Goal: Task Accomplishment & Management: Complete application form

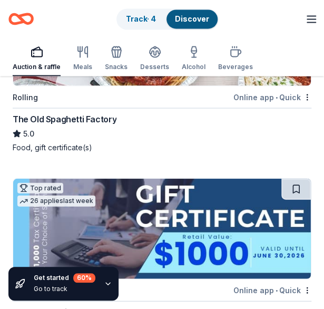
scroll to position [421, 0]
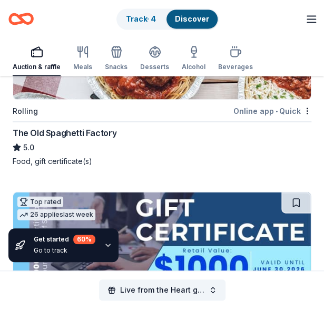
click at [75, 131] on div "The Old Spaghetti Factory" at bounding box center [65, 132] width 104 height 13
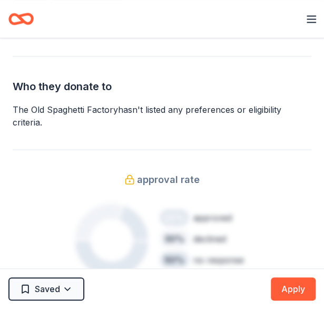
scroll to position [474, 0]
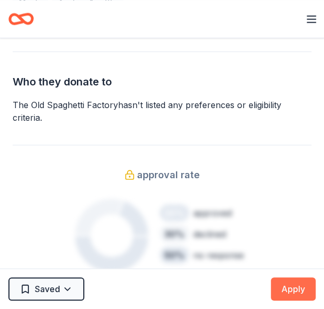
click at [290, 292] on button "Apply" at bounding box center [293, 288] width 45 height 23
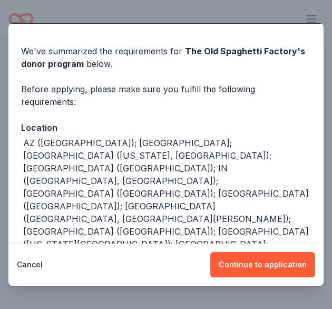
scroll to position [41, 0]
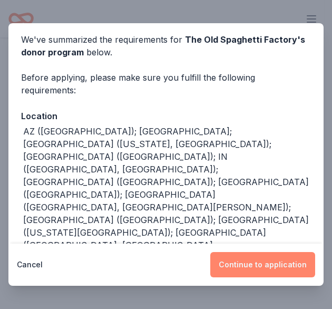
click at [266, 264] on button "Continue to application" at bounding box center [262, 264] width 105 height 25
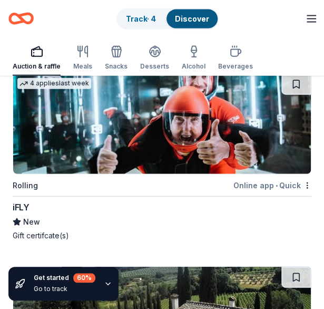
scroll to position [1527, 0]
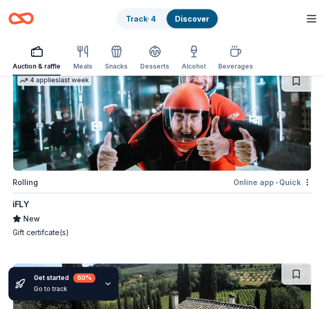
click at [23, 202] on div "iFLY" at bounding box center [21, 204] width 16 height 13
click at [250, 177] on div "Online app • Quick" at bounding box center [272, 181] width 78 height 13
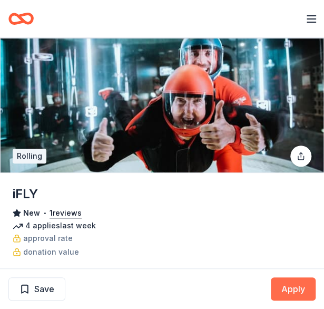
click at [283, 289] on button "Apply" at bounding box center [293, 288] width 45 height 23
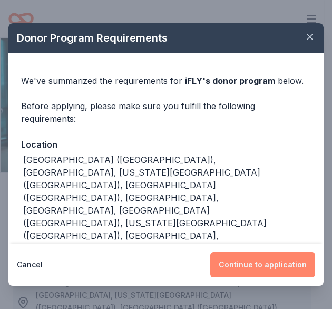
click at [246, 266] on button "Continue to application" at bounding box center [262, 264] width 105 height 25
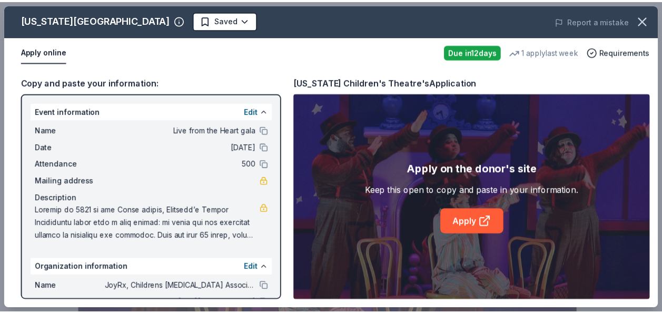
scroll to position [211, 0]
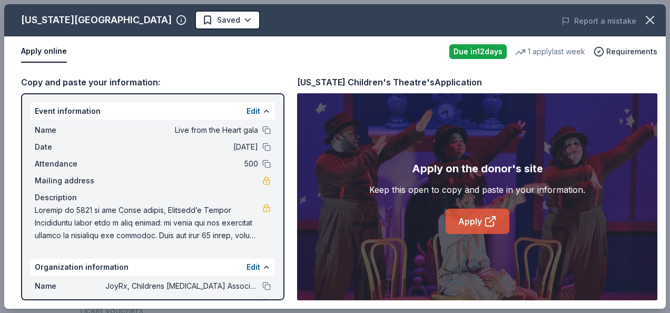
click at [461, 222] on link "Apply" at bounding box center [478, 221] width 64 height 25
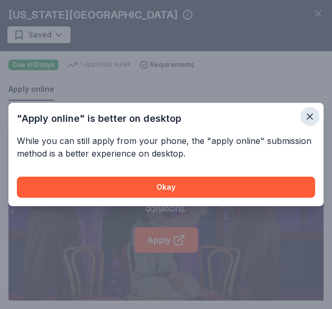
click at [314, 116] on icon "button" at bounding box center [309, 116] width 11 height 11
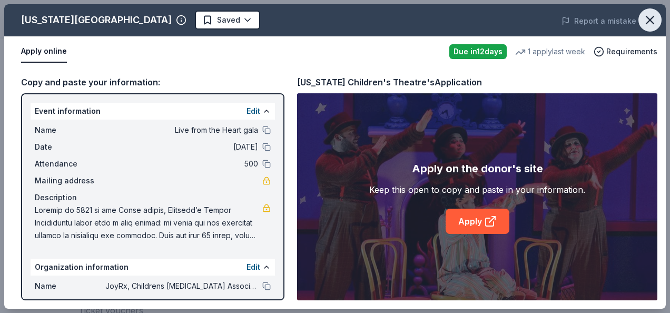
click at [648, 20] on icon "button" at bounding box center [650, 20] width 15 height 15
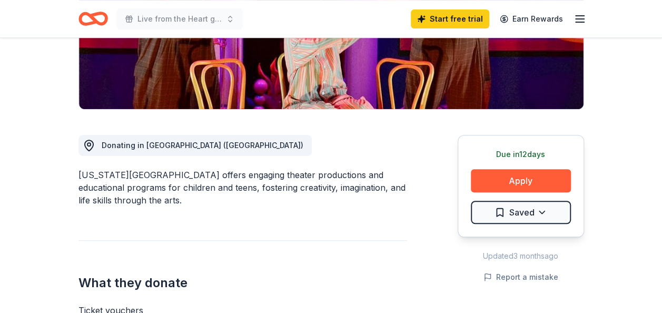
scroll to position [0, 0]
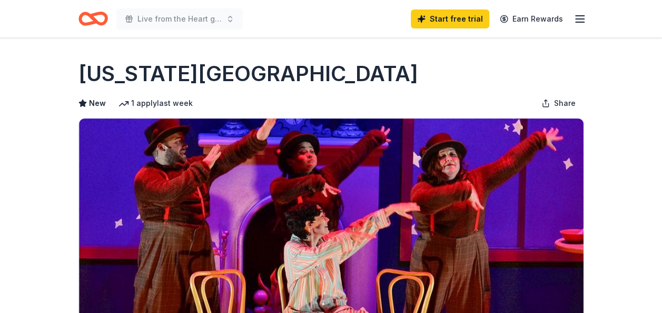
click at [92, 19] on icon "Home" at bounding box center [98, 18] width 16 height 11
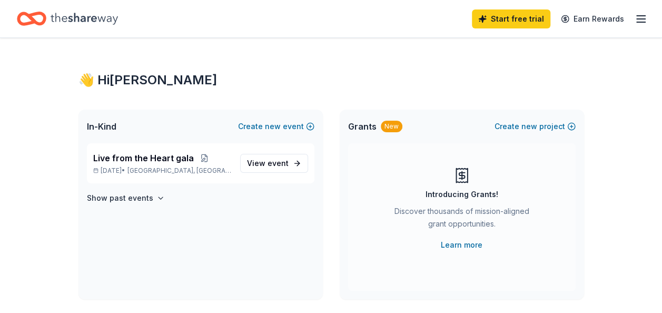
click at [643, 16] on icon "button" at bounding box center [641, 19] width 13 height 13
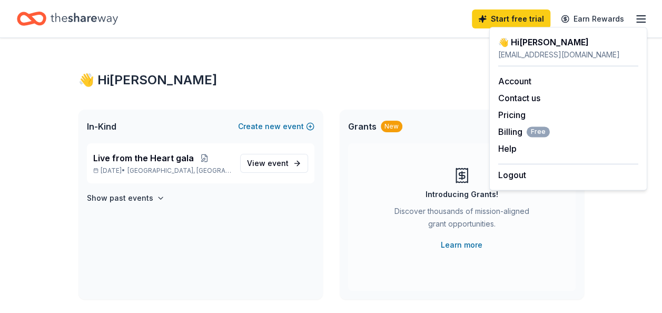
click at [92, 19] on icon "Home" at bounding box center [84, 19] width 67 height 12
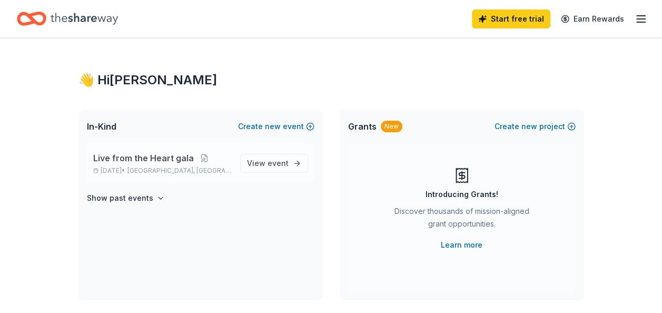
click at [189, 159] on span "Live from the Heart gala" at bounding box center [143, 158] width 101 height 13
click at [262, 164] on span "View event" at bounding box center [268, 163] width 42 height 13
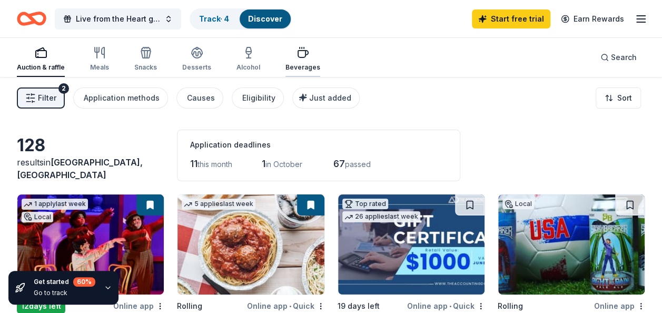
click at [298, 64] on div "Beverages" at bounding box center [302, 67] width 35 height 8
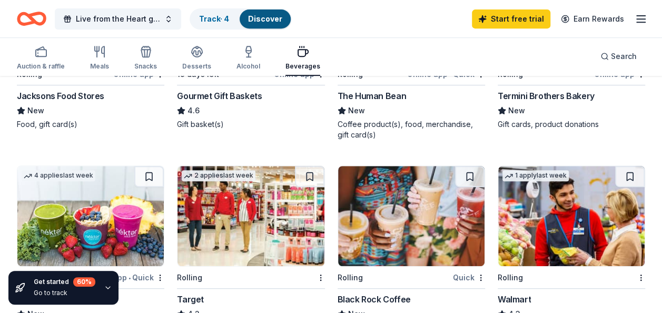
scroll to position [158, 0]
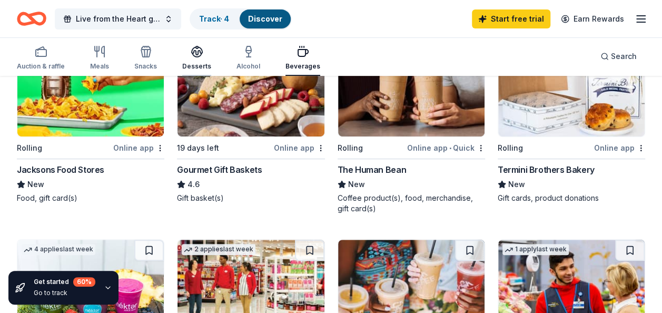
click at [189, 63] on div "Desserts" at bounding box center [196, 66] width 29 height 8
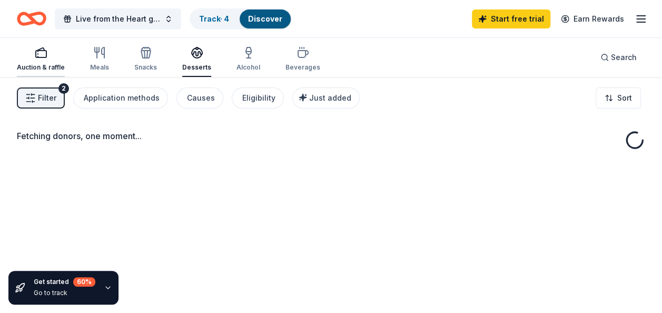
click at [40, 69] on div "Auction & raffle" at bounding box center [41, 67] width 48 height 8
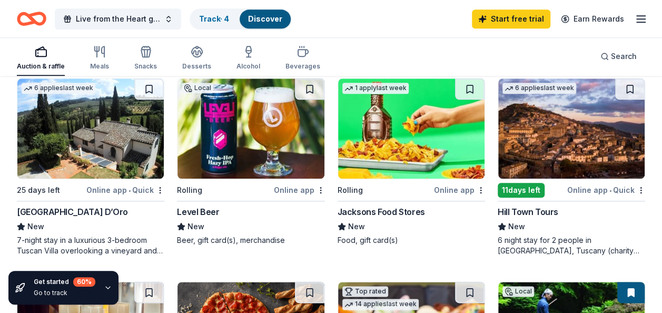
scroll to position [527, 0]
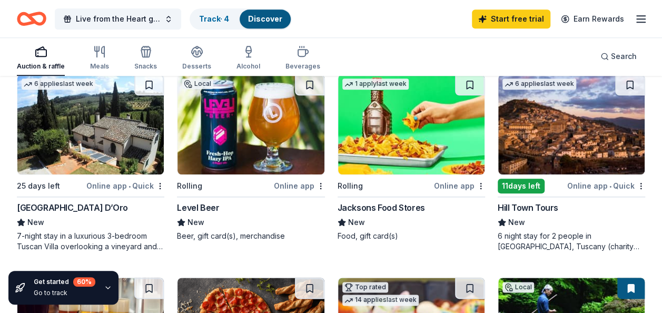
click at [534, 206] on div "Hill Town Tours" at bounding box center [528, 207] width 61 height 13
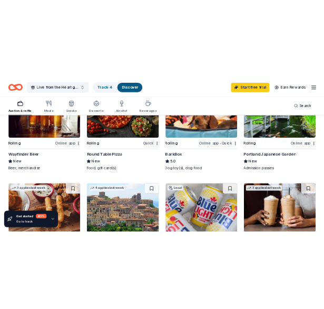
scroll to position [737, 0]
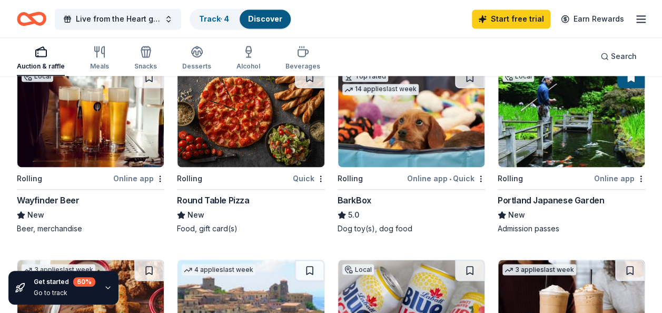
click at [561, 196] on div "Portland Japanese Garden" at bounding box center [551, 200] width 106 height 13
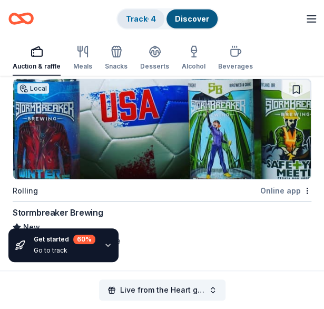
click at [151, 16] on link "Track · 4" at bounding box center [141, 18] width 30 height 9
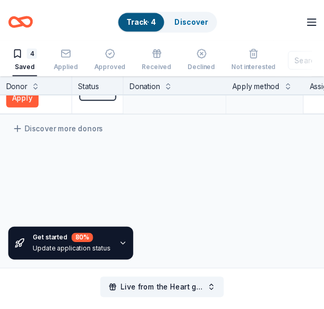
scroll to position [263, 0]
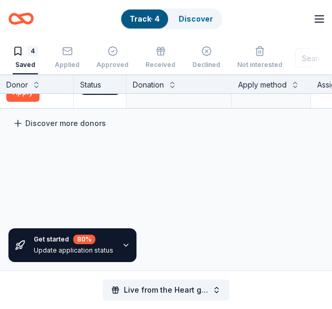
click at [81, 123] on link "Discover more donors" at bounding box center [59, 123] width 119 height 13
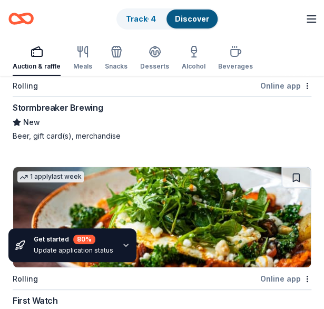
scroll to position [790, 0]
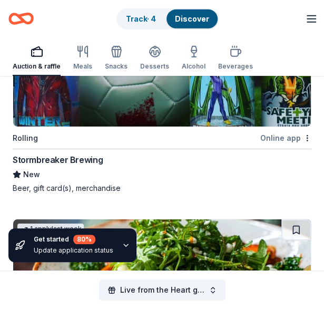
click at [91, 159] on div "Stormbreaker Brewing" at bounding box center [58, 159] width 90 height 13
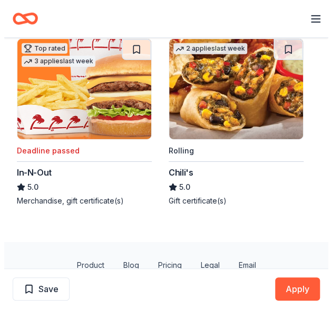
scroll to position [794, 0]
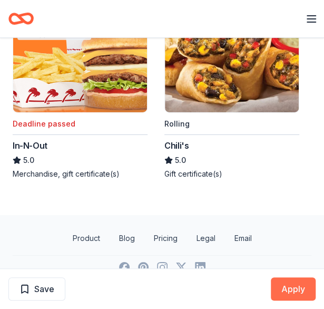
click at [297, 294] on button "Apply" at bounding box center [293, 288] width 45 height 23
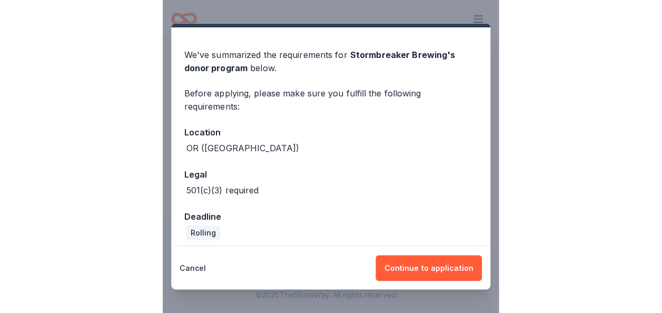
scroll to position [32, 0]
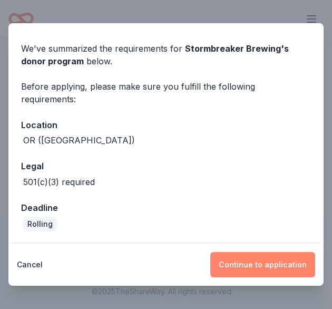
click at [256, 265] on button "Continue to application" at bounding box center [262, 264] width 105 height 25
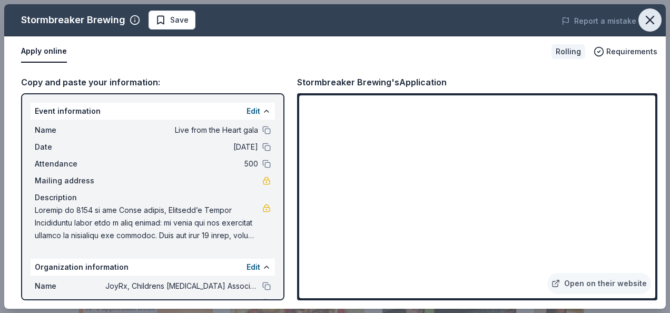
click at [647, 17] on icon "button" at bounding box center [649, 19] width 7 height 7
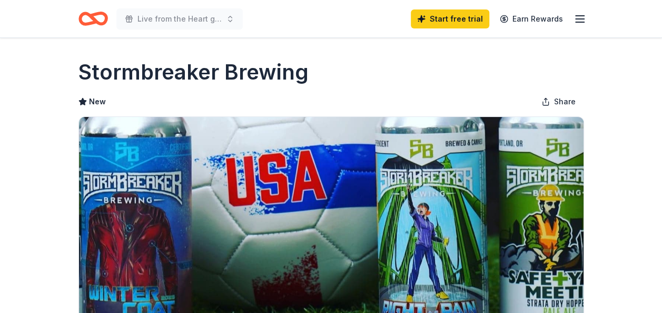
scroll to position [0, 0]
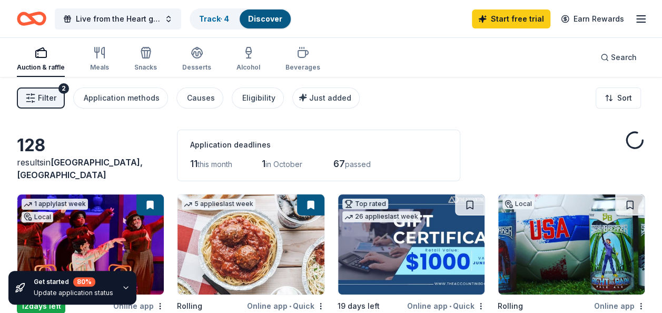
scroll to position [790, 0]
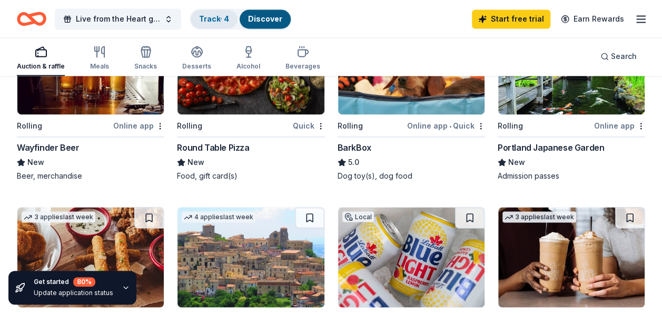
click at [203, 17] on link "Track · 4" at bounding box center [214, 18] width 30 height 9
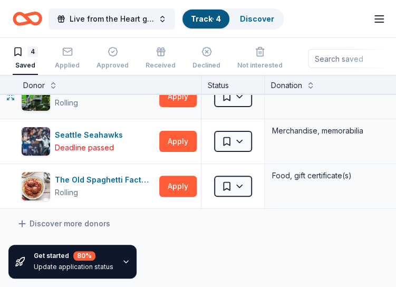
scroll to position [104, 0]
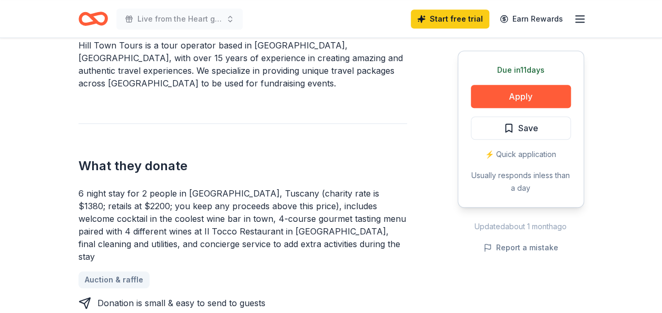
scroll to position [211, 0]
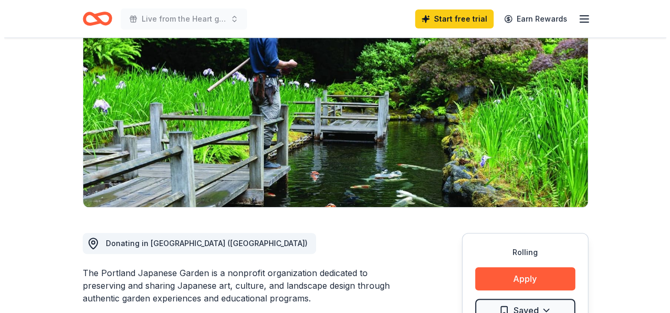
scroll to position [211, 0]
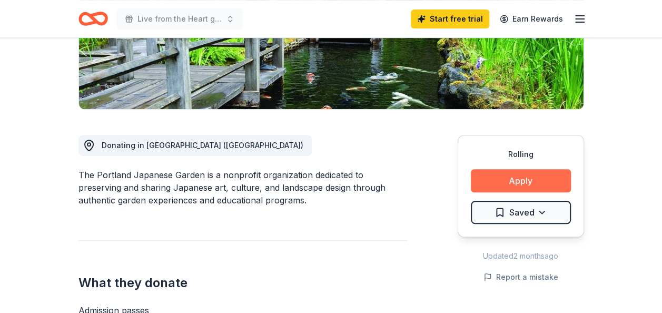
click at [541, 184] on button "Apply" at bounding box center [521, 180] width 100 height 23
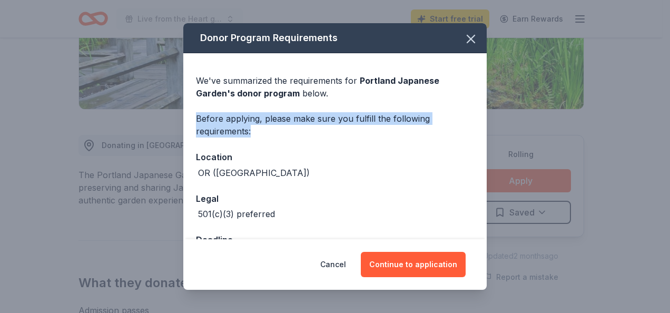
drag, startPoint x: 478, startPoint y: 104, endPoint x: 481, endPoint y: 134, distance: 30.2
click at [481, 134] on div "Donor Program Requirements We've summarized the requirements for Portland Japan…" at bounding box center [334, 131] width 303 height 216
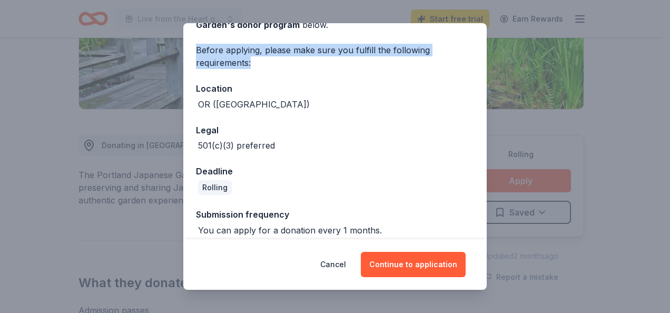
scroll to position [78, 0]
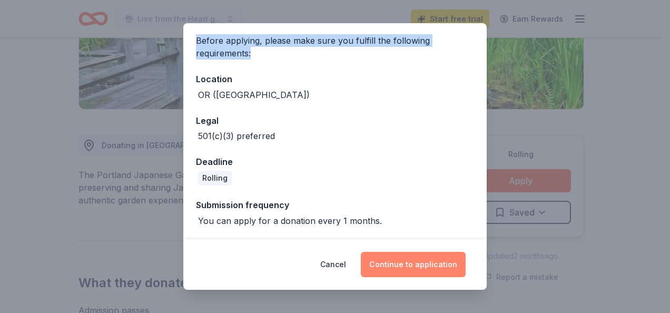
click at [421, 262] on button "Continue to application" at bounding box center [413, 264] width 105 height 25
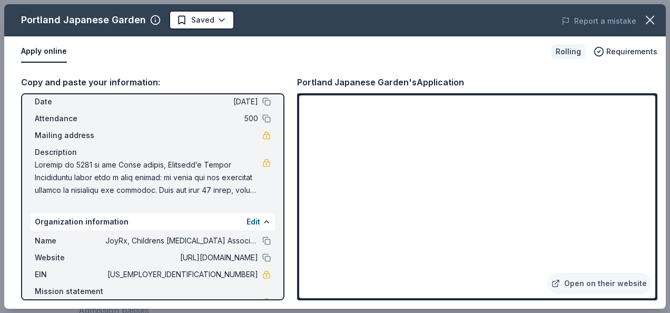
scroll to position [34, 0]
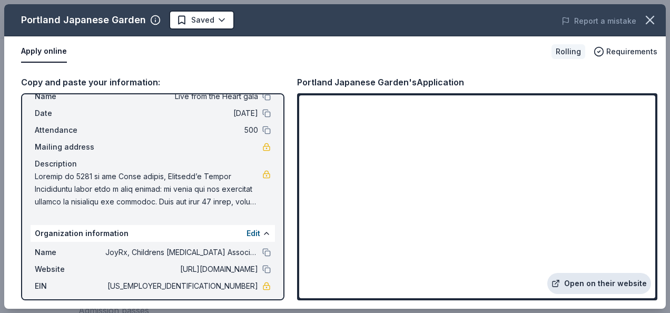
click at [592, 281] on link "Open on their website" at bounding box center [599, 283] width 104 height 21
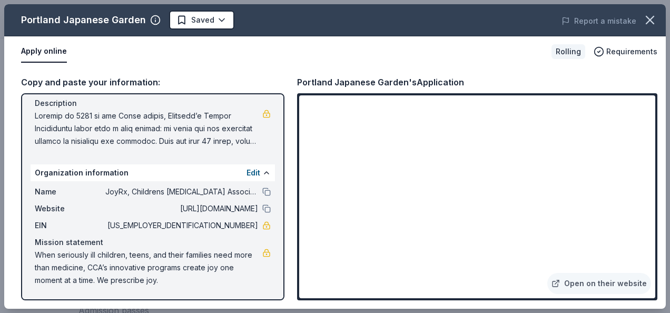
scroll to position [0, 0]
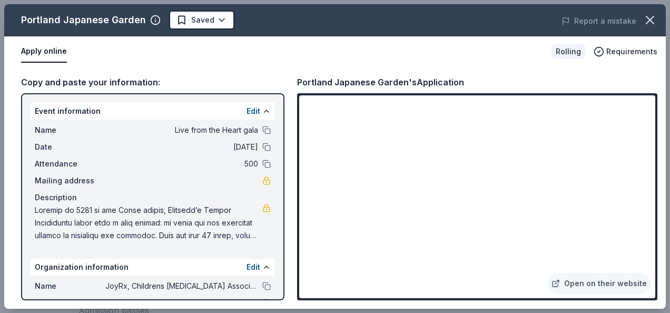
drag, startPoint x: 163, startPoint y: 130, endPoint x: 182, endPoint y: 131, distance: 19.0
click at [182, 131] on span "Live from the Heart gala" at bounding box center [181, 130] width 153 height 13
click at [248, 109] on button "Edit" at bounding box center [253, 111] width 14 height 13
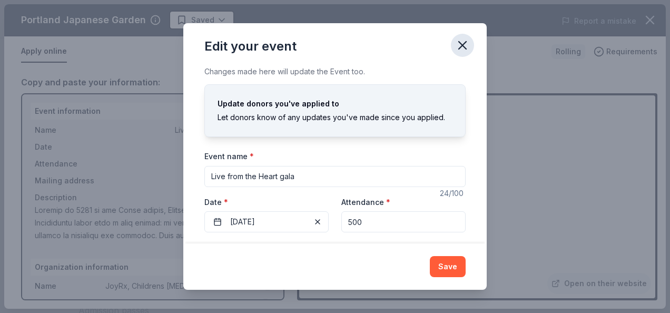
click at [465, 47] on icon "button" at bounding box center [462, 45] width 15 height 15
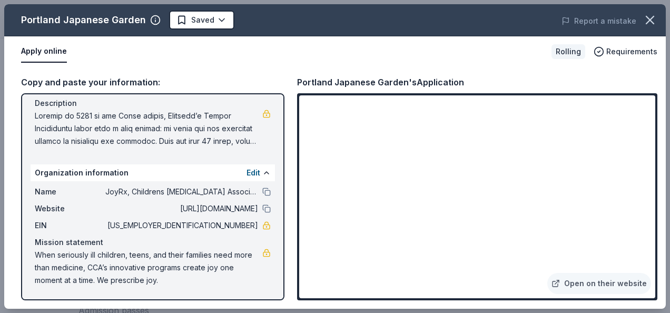
scroll to position [42, 0]
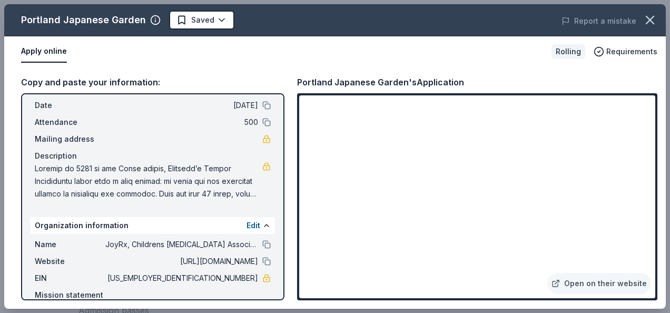
click at [107, 179] on span at bounding box center [149, 181] width 228 height 38
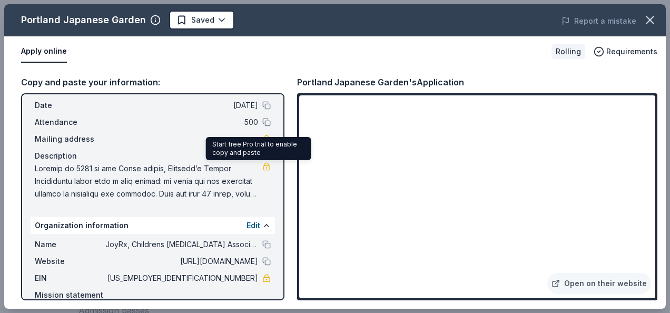
click at [262, 166] on link at bounding box center [266, 166] width 8 height 8
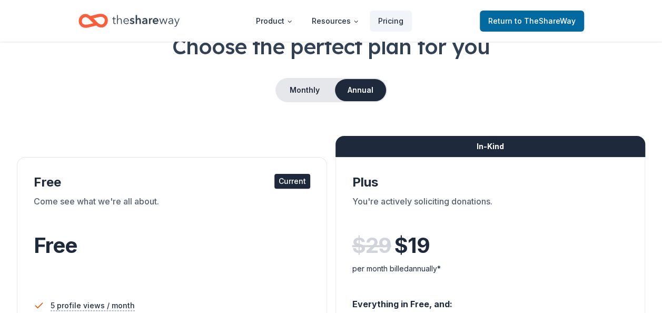
scroll to position [53, 0]
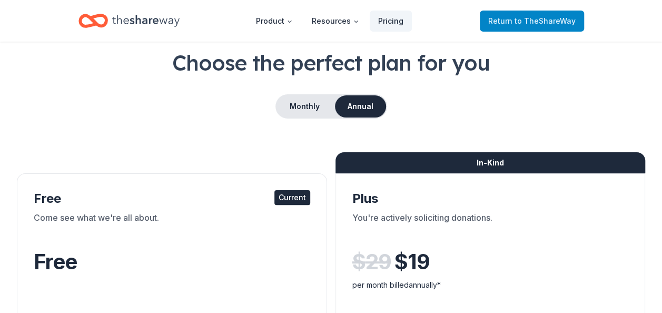
click at [519, 20] on span "to TheShareWay" at bounding box center [545, 20] width 61 height 9
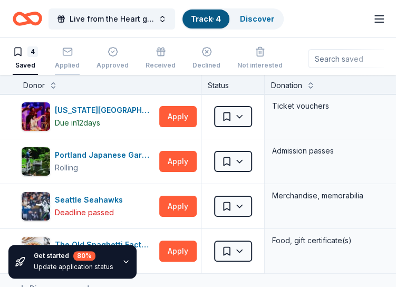
click at [62, 64] on div "Applied" at bounding box center [67, 65] width 25 height 8
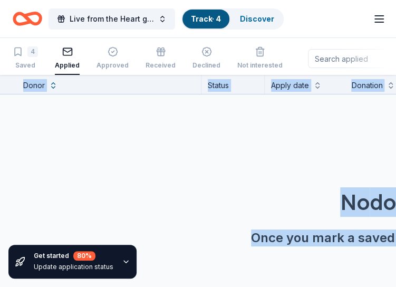
drag, startPoint x: 164, startPoint y: 280, endPoint x: 268, endPoint y: 280, distance: 103.2
click at [268, 280] on div "Get started 80 % Update application status Donor Status Apply date Donation Val…" at bounding box center [198, 181] width 396 height 212
drag, startPoint x: 172, startPoint y: 281, endPoint x: 244, endPoint y: 275, distance: 73.0
click at [244, 275] on div "Get started 80 % Update application status Donor Status Apply date Donation Val…" at bounding box center [198, 181] width 396 height 212
click at [24, 60] on div "4 Saved" at bounding box center [25, 57] width 25 height 23
